Goal: Information Seeking & Learning: Learn about a topic

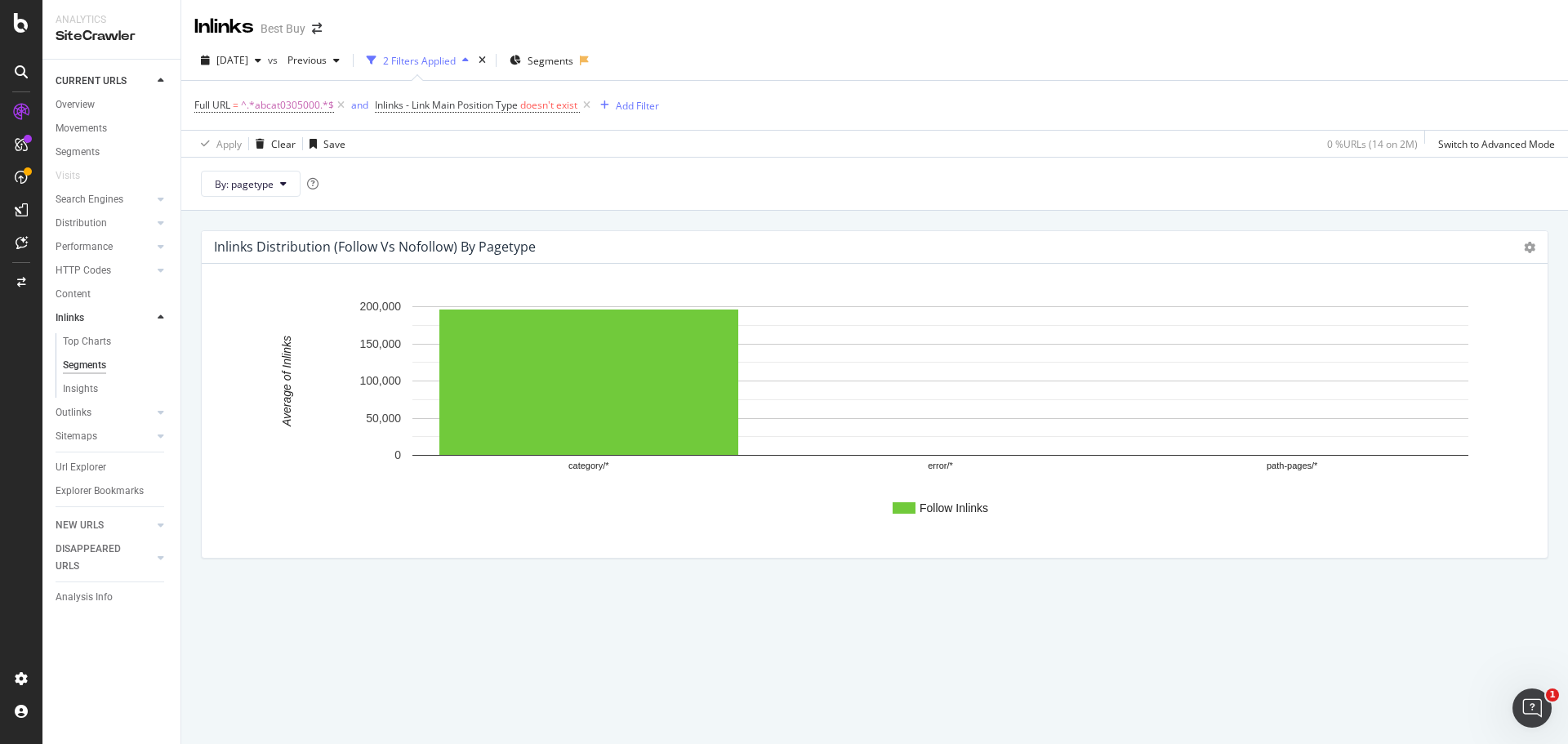
click at [614, 242] on div "Inlinks Distribution (Follow vs Nofollow) by pagetype Chart (by Value) Chart (b…" at bounding box center [875, 248] width 1346 height 33
click at [69, 322] on div "Inlinks" at bounding box center [69, 319] width 28 height 17
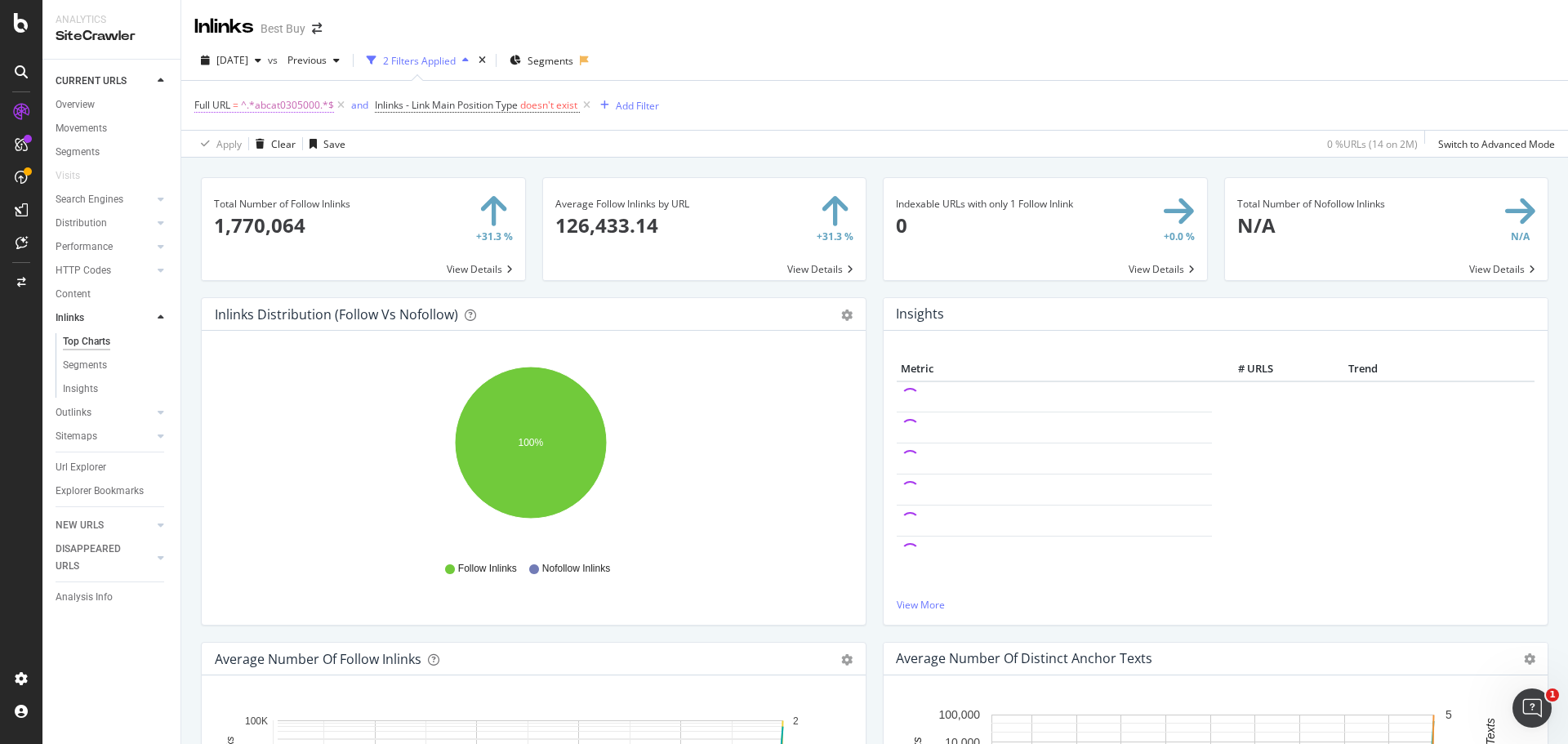
click at [280, 101] on span "^.*abcat0305000.*$" at bounding box center [288, 106] width 93 height 23
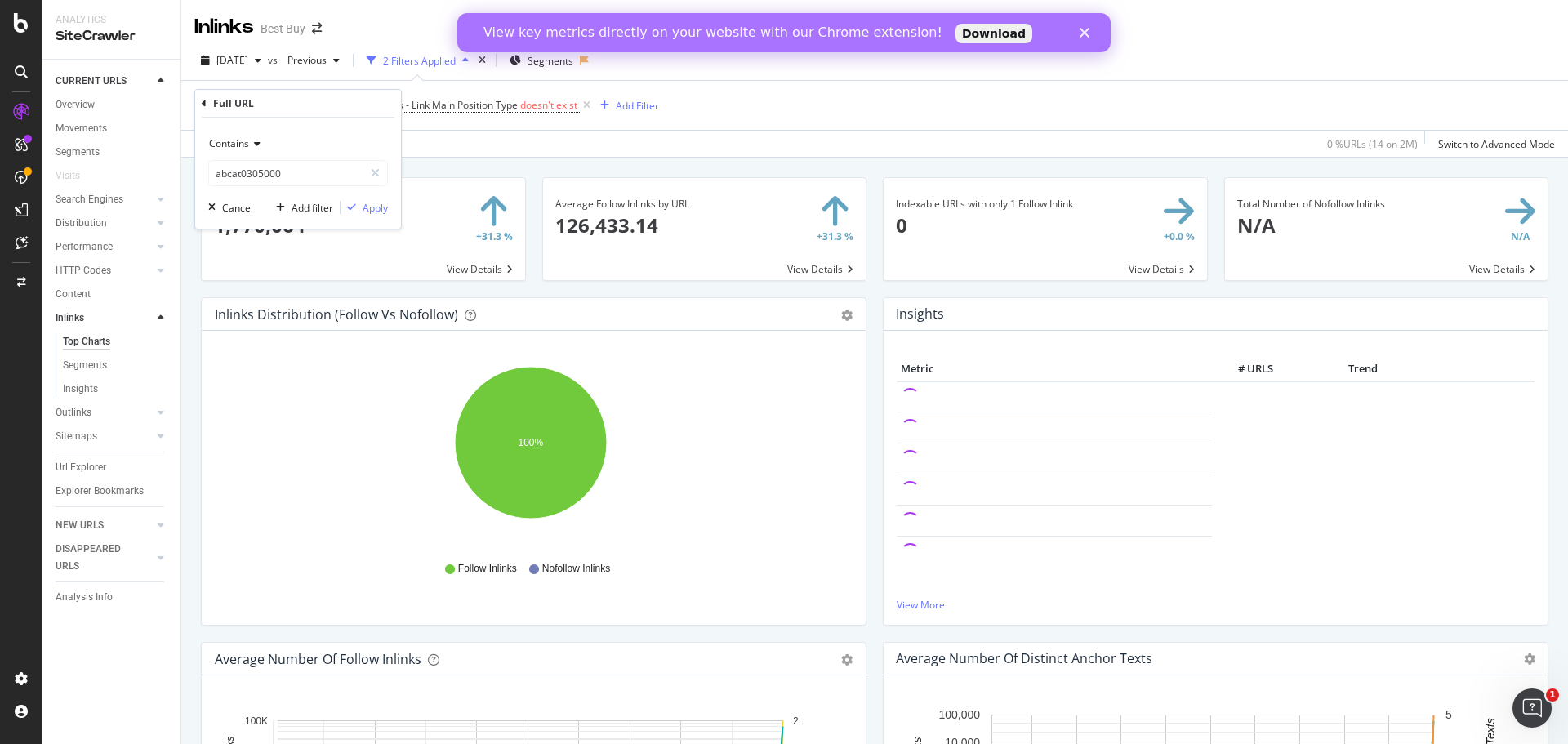
click at [1086, 31] on polygon "Close" at bounding box center [1084, 33] width 10 height 10
